Goal: Task Accomplishment & Management: Use online tool/utility

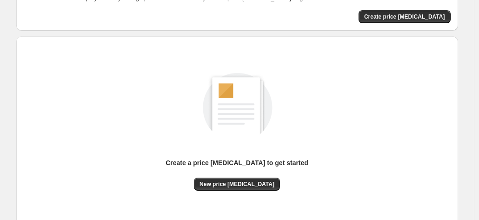
scroll to position [128, 0]
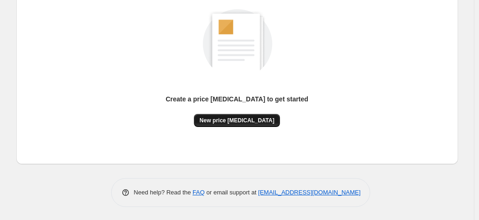
click at [248, 117] on span "New price change job" at bounding box center [236, 120] width 75 height 7
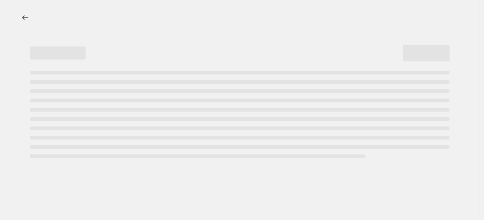
select select "percentage"
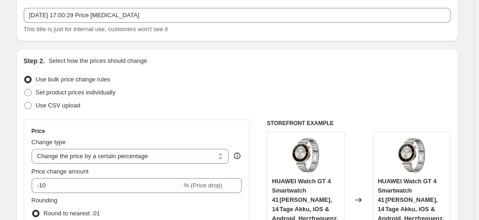
scroll to position [93, 0]
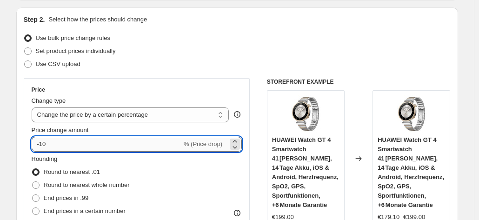
click at [73, 140] on input "-10" at bounding box center [107, 144] width 150 height 15
type input "-1"
type input "-30"
click at [238, 69] on div "Use CSV upload" at bounding box center [237, 64] width 427 height 13
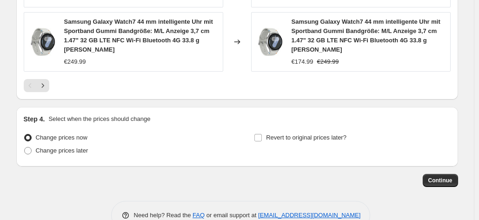
scroll to position [759, 0]
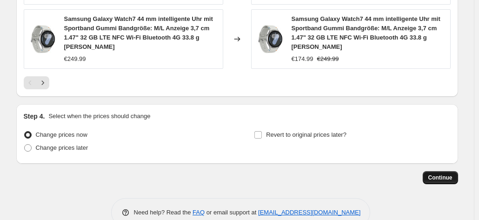
click at [444, 174] on span "Continue" at bounding box center [440, 177] width 24 height 7
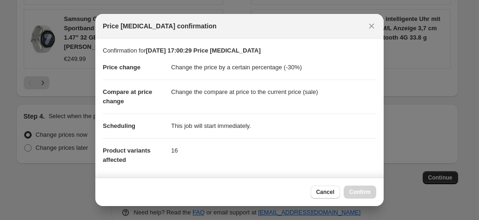
drag, startPoint x: 349, startPoint y: 189, endPoint x: 339, endPoint y: 179, distance: 14.1
click at [349, 189] on div "Cancel Confirm" at bounding box center [344, 192] width 66 height 13
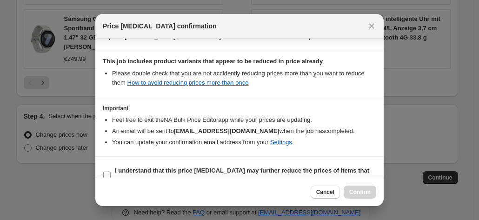
scroll to position [170, 0]
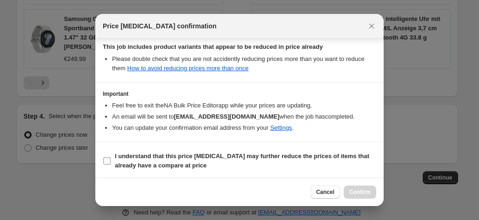
click at [118, 161] on b "I understand that this price change job may further reduce the prices of items …" at bounding box center [242, 160] width 254 height 16
click at [111, 161] on input "I understand that this price change job may further reduce the prices of items …" at bounding box center [106, 160] width 7 height 7
checkbox input "true"
click at [357, 186] on button "Confirm" at bounding box center [360, 192] width 33 height 13
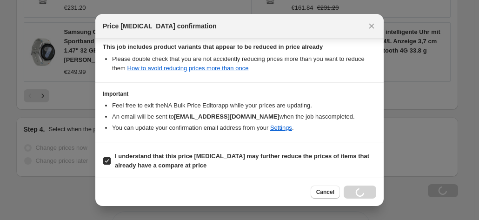
scroll to position [759, 0]
